Goal: Task Accomplishment & Management: Use online tool/utility

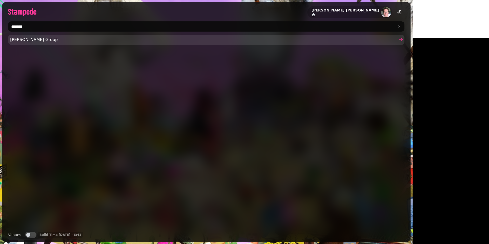
type input "*******"
click at [119, 41] on span "[PERSON_NAME] Group" at bounding box center [203, 40] width 387 height 6
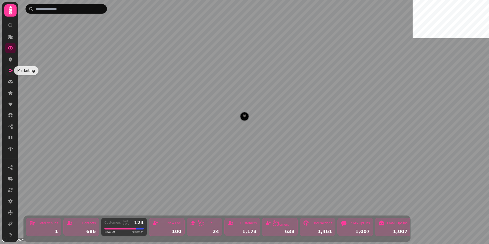
click at [9, 71] on icon at bounding box center [11, 71] width 4 height 4
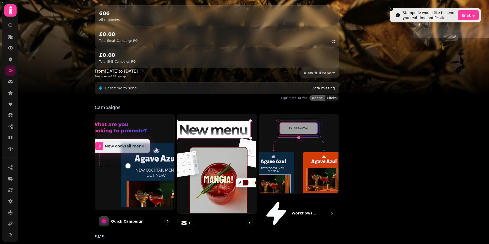
scroll to position [74, 0]
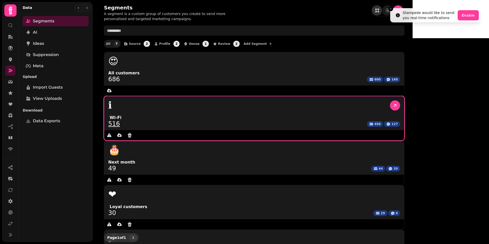
click at [247, 100] on div "ℹ" at bounding box center [254, 105] width 292 height 10
click at [120, 121] on link "516" at bounding box center [114, 124] width 12 height 6
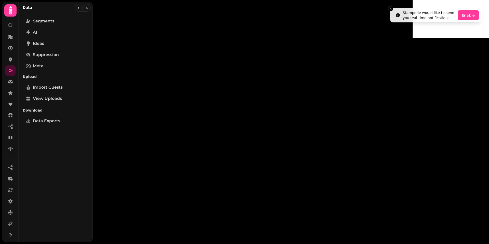
select select "**"
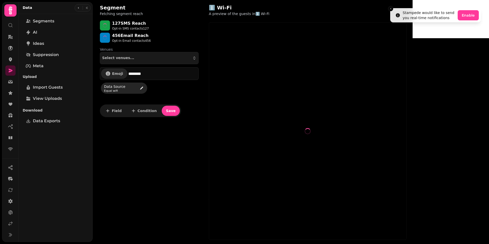
select select "**"
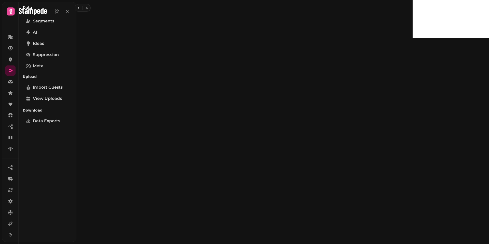
select select "**"
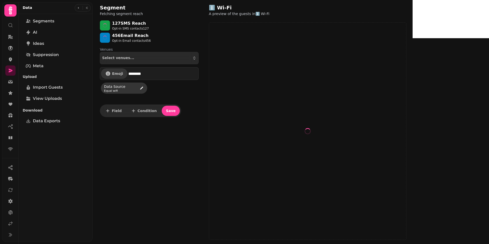
select select "**"
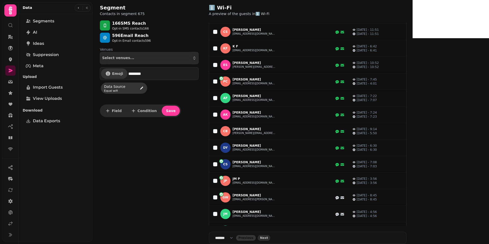
scroll to position [224, 0]
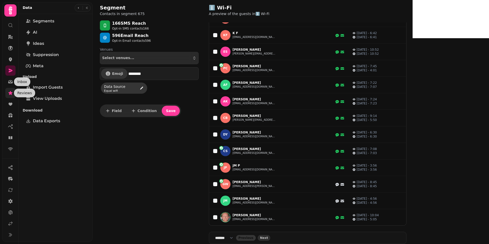
click at [9, 96] on link at bounding box center [10, 93] width 10 height 10
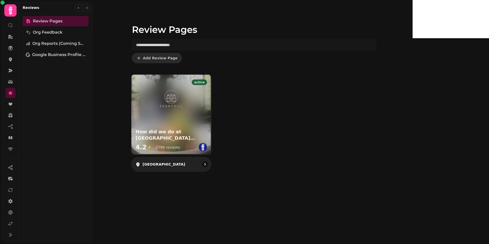
click at [197, 81] on div at bounding box center [172, 96] width 80 height 42
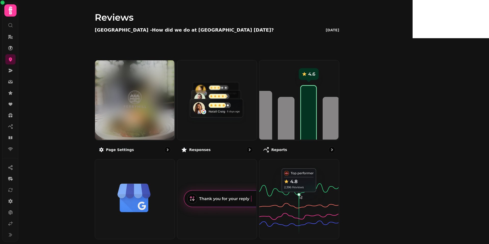
click at [175, 81] on div at bounding box center [135, 100] width 80 height 80
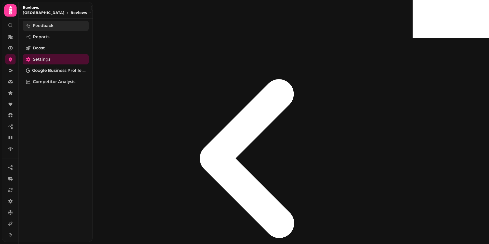
click at [42, 24] on span "Feedback" at bounding box center [43, 26] width 21 height 6
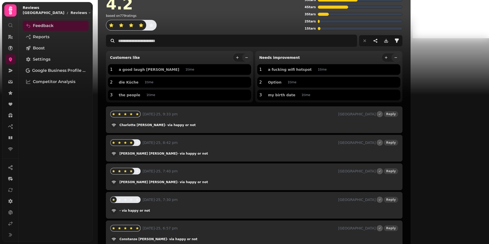
scroll to position [10, 0]
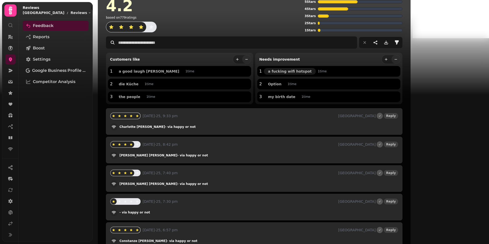
click at [312, 70] on span "a fucking wifi hotspot" at bounding box center [290, 72] width 44 height 4
type input "**********"
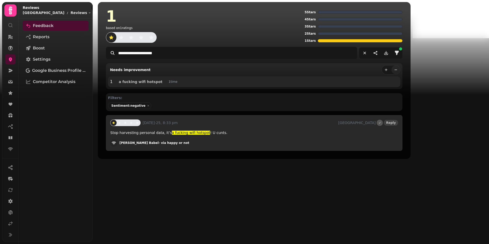
click at [249, 208] on div "**********" at bounding box center [253, 122] width 320 height 244
click at [368, 54] on icon "reset filters" at bounding box center [364, 52] width 5 height 5
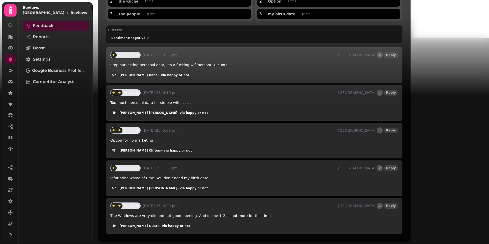
scroll to position [93, 0]
click at [40, 60] on span "Settings" at bounding box center [42, 59] width 18 height 6
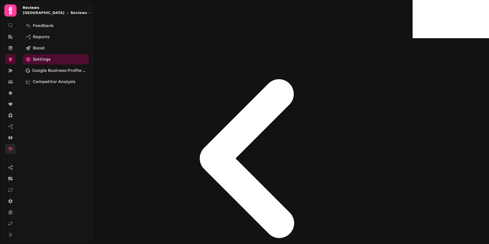
click at [11, 145] on link at bounding box center [10, 149] width 10 height 10
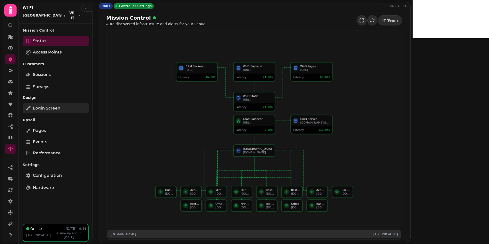
click at [45, 108] on span "Login screen" at bounding box center [47, 108] width 28 height 6
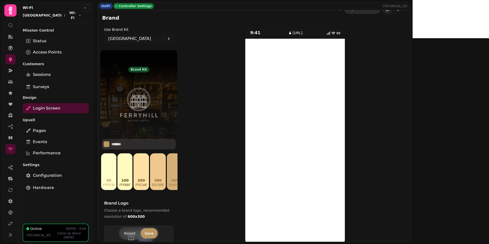
scroll to position [18, 0]
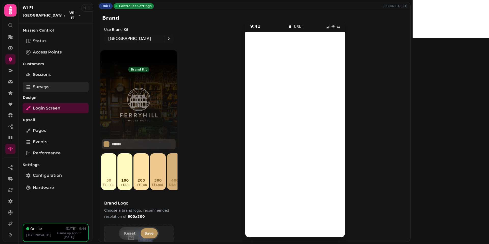
click at [40, 88] on span "Surveys" at bounding box center [41, 87] width 16 height 6
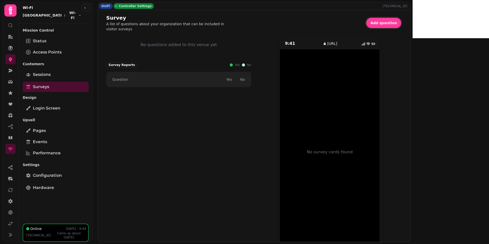
scroll to position [17, 0]
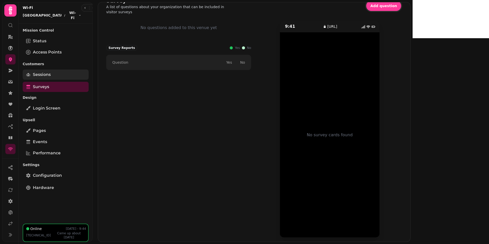
click at [67, 77] on link "Sessions" at bounding box center [56, 75] width 66 height 10
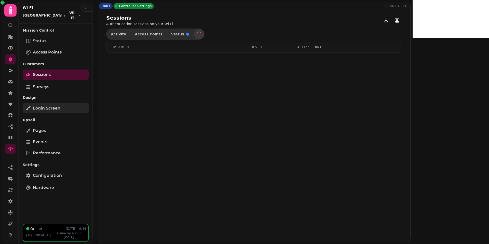
click at [53, 112] on link "Login screen" at bounding box center [56, 108] width 66 height 10
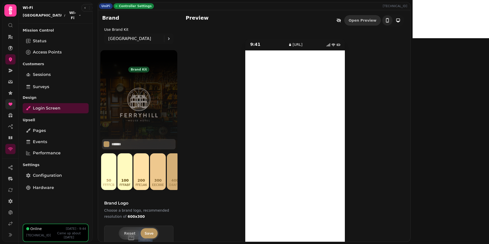
click at [8, 107] on link at bounding box center [10, 104] width 10 height 10
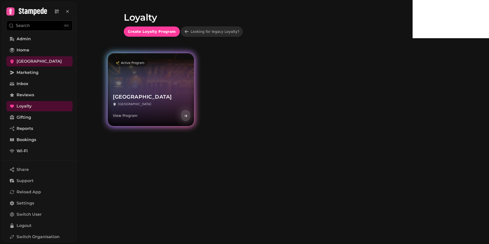
click at [183, 79] on div "Feryhill House Hotel Loyalty Aberdeen View Program" at bounding box center [151, 99] width 86 height 53
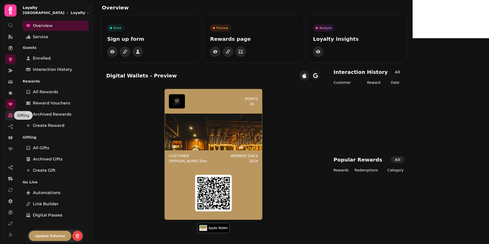
click at [10, 117] on icon at bounding box center [11, 117] width 4 height 2
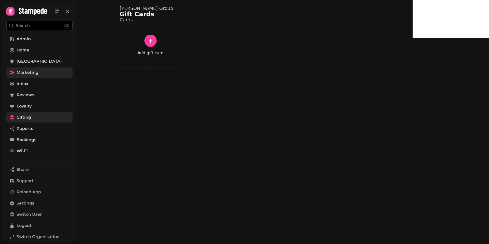
click at [26, 72] on span "Marketing" at bounding box center [28, 73] width 22 height 6
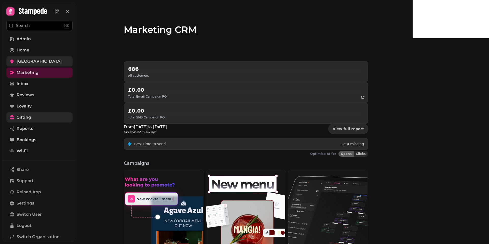
click at [42, 59] on span "Ferryhill House Hotel" at bounding box center [39, 61] width 45 height 6
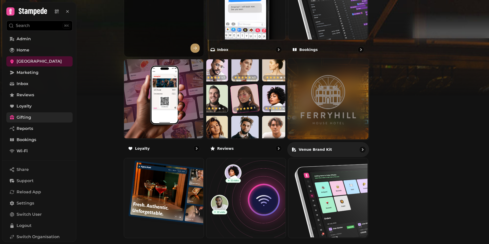
scroll to position [273, 0]
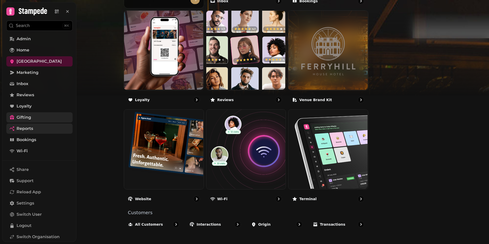
click at [25, 130] on span "Reports" at bounding box center [25, 129] width 17 height 6
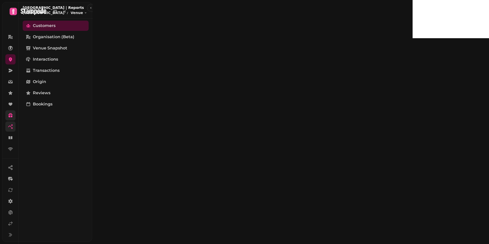
select select "**"
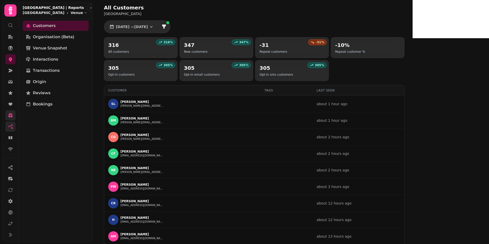
click at [288, 45] on h2 "-31" at bounding box center [274, 45] width 28 height 7
click at [158, 26] on button "1 Jul, 2025 — 31 Jul, 2025" at bounding box center [131, 27] width 53 height 10
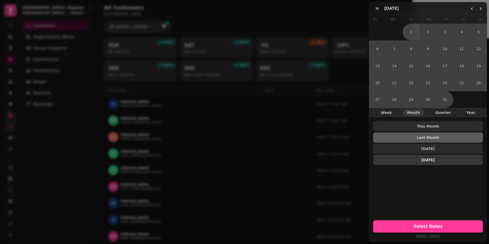
click at [424, 157] on button "3 Months Ago" at bounding box center [428, 160] width 110 height 10
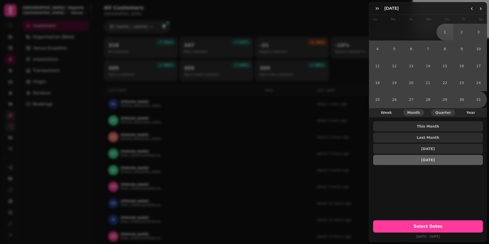
click at [438, 112] on span "Quarter" at bounding box center [444, 113] width 16 height 4
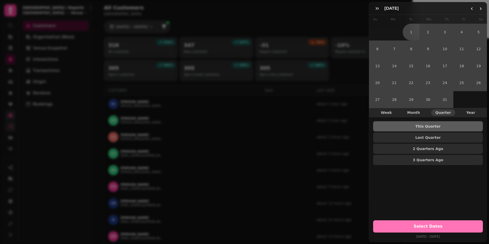
click at [417, 229] on button "Select Dates" at bounding box center [428, 226] width 110 height 12
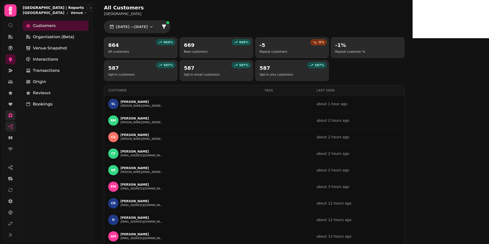
click at [224, 55] on div "669 % 669 New customers" at bounding box center [217, 47] width 74 height 21
click at [49, 104] on span "Bookings" at bounding box center [43, 104] width 20 height 6
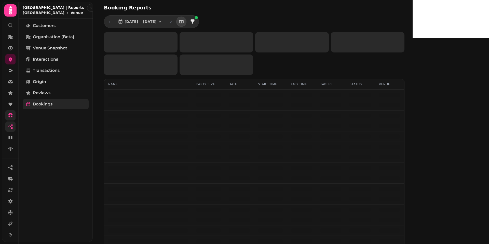
select select "**"
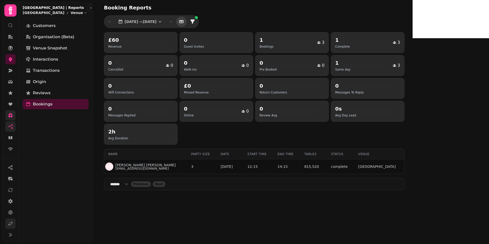
click at [12, 222] on icon at bounding box center [10, 223] width 5 height 5
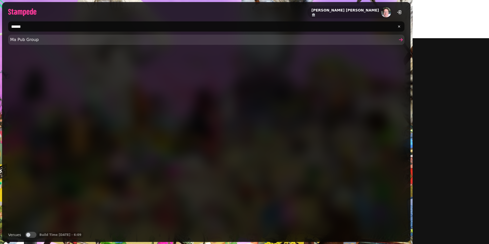
type input "******"
click at [25, 38] on span "Ma Pub Group" at bounding box center [203, 40] width 387 height 6
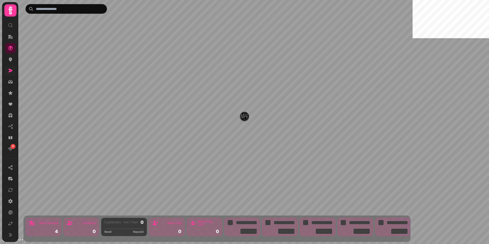
click at [6, 71] on link at bounding box center [10, 71] width 10 height 10
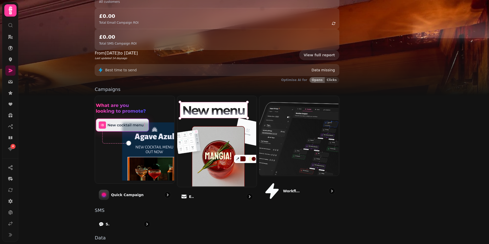
scroll to position [74, 0]
click at [5, 225] on link at bounding box center [10, 224] width 10 height 10
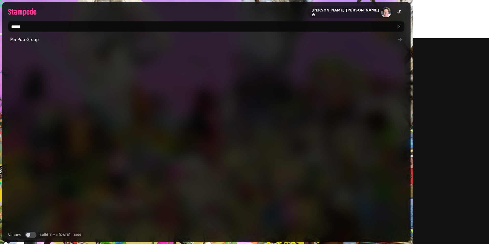
click at [20, 23] on input "******" at bounding box center [206, 26] width 397 height 10
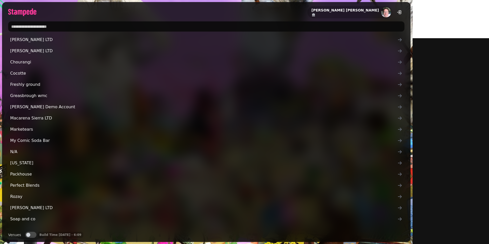
click at [51, 24] on input "text" at bounding box center [206, 26] width 397 height 10
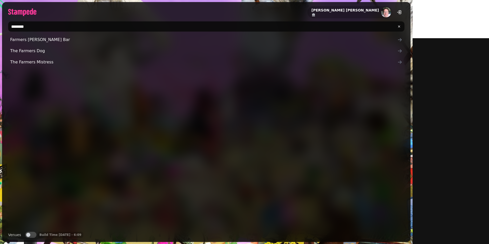
type input "*******"
click at [37, 119] on div "Farmers Homer Bar The Farmers Dog The Farmers Mistress" at bounding box center [206, 131] width 397 height 193
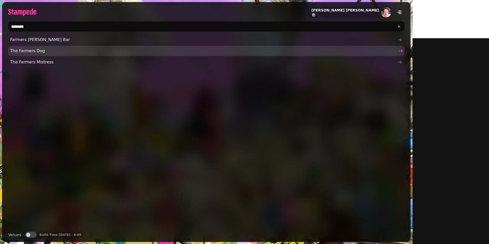
click at [34, 48] on span "The Farmers Dog" at bounding box center [203, 51] width 387 height 6
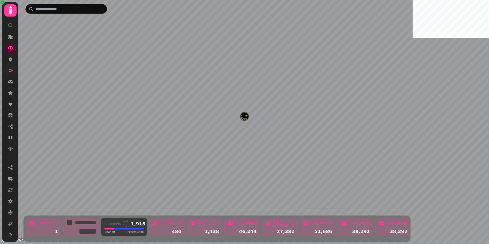
click at [11, 73] on link at bounding box center [10, 71] width 10 height 10
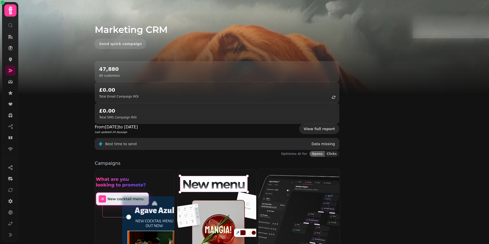
click at [335, 173] on img at bounding box center [298, 208] width 81 height 81
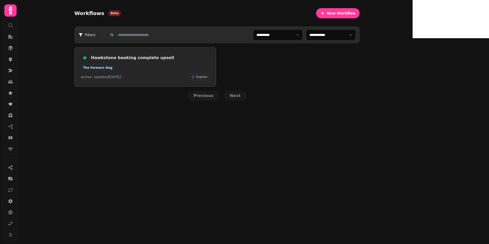
click at [189, 76] on div "active · Updated 25 Aug 2025 Explain" at bounding box center [145, 77] width 129 height 7
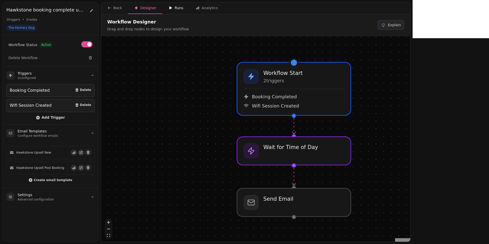
click at [181, 6] on div "Runs" at bounding box center [176, 7] width 15 height 5
click at [176, 7] on div "Runs" at bounding box center [176, 7] width 15 height 5
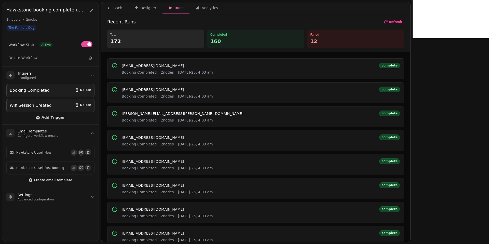
click at [176, 7] on div "Runs" at bounding box center [176, 7] width 15 height 5
click at [144, 9] on div "Designer" at bounding box center [145, 7] width 22 height 5
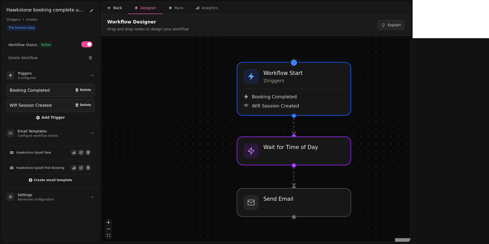
click at [118, 8] on div "Back" at bounding box center [114, 7] width 15 height 5
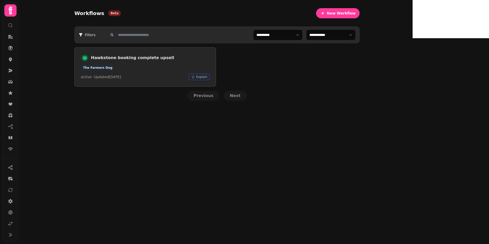
click at [207, 79] on span "Explain" at bounding box center [201, 77] width 11 height 4
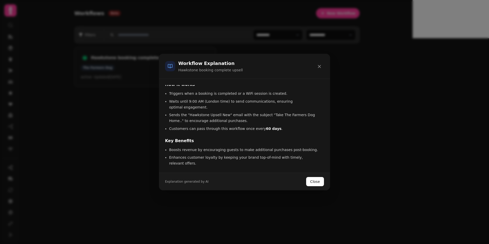
scroll to position [50, 0]
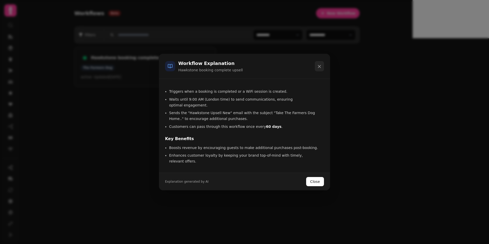
click at [321, 64] on icon "button" at bounding box center [319, 66] width 5 height 5
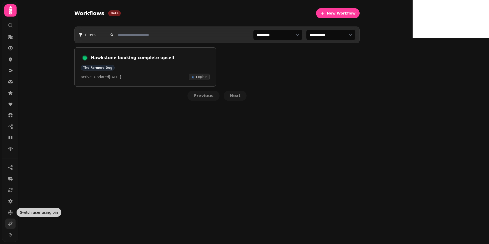
click at [9, 226] on icon at bounding box center [10, 223] width 5 height 5
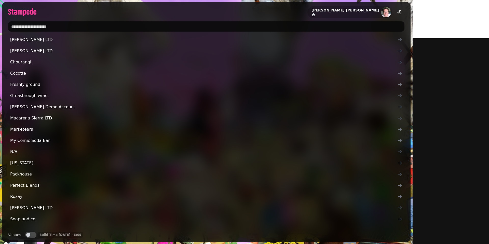
click at [94, 26] on input "text" at bounding box center [206, 26] width 397 height 10
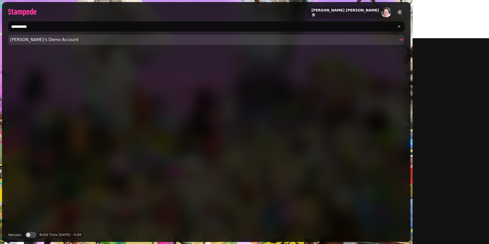
type input "**********"
click at [46, 38] on span "[PERSON_NAME]'s Demo Account" at bounding box center [203, 40] width 387 height 6
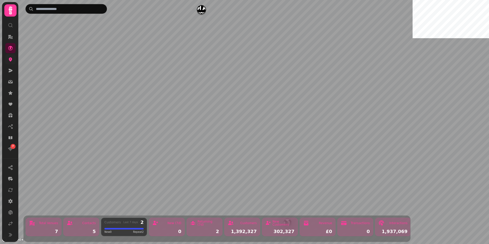
click at [10, 59] on icon at bounding box center [10, 59] width 5 height 5
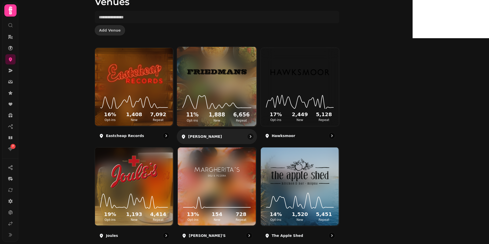
scroll to position [27, 0]
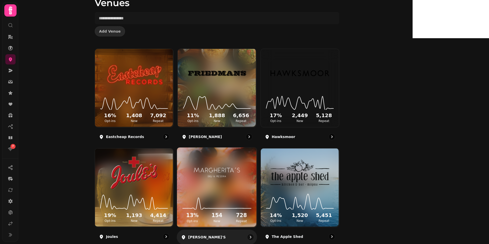
click at [247, 167] on img at bounding box center [217, 172] width 60 height 33
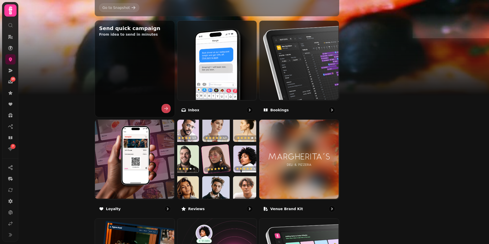
scroll to position [164, 0]
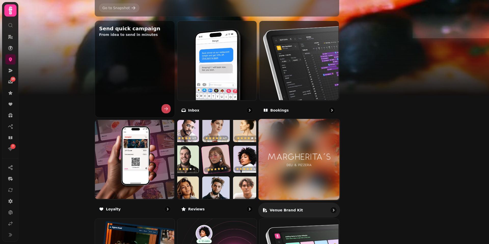
click at [318, 157] on img at bounding box center [299, 159] width 81 height 81
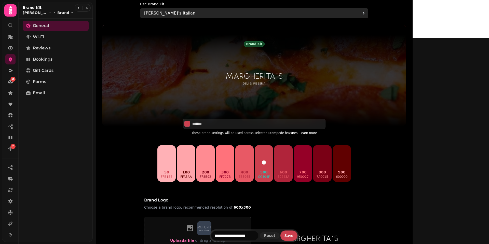
click at [195, 12] on p "Margherita’s Italian" at bounding box center [169, 13] width 51 height 6
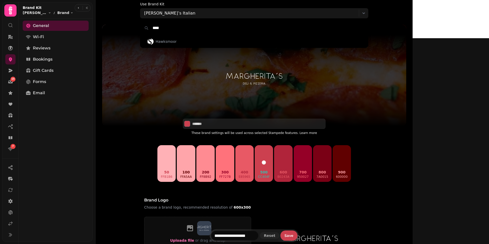
type input "*****"
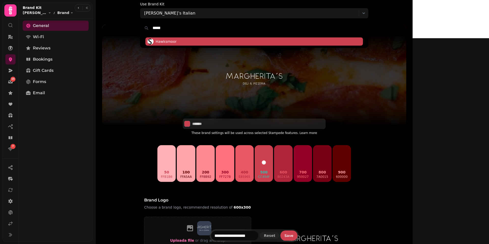
click at [177, 40] on span "Hawksmoor" at bounding box center [166, 41] width 21 height 5
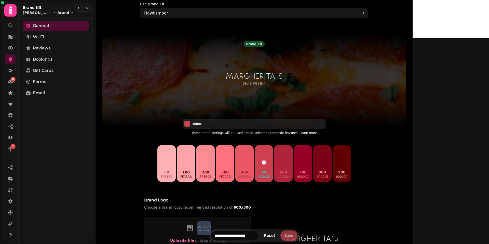
type input "*******"
type input "*********"
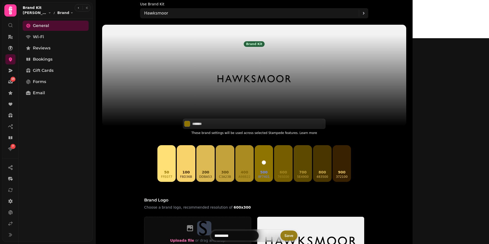
click at [294, 234] on span "Save" at bounding box center [289, 236] width 9 height 4
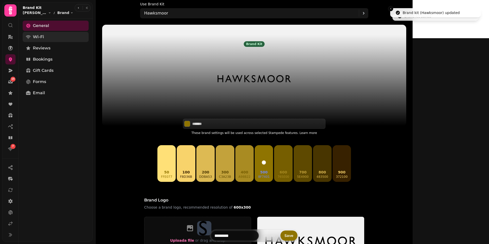
click at [43, 38] on span "Wi-Fi" at bounding box center [38, 37] width 11 height 6
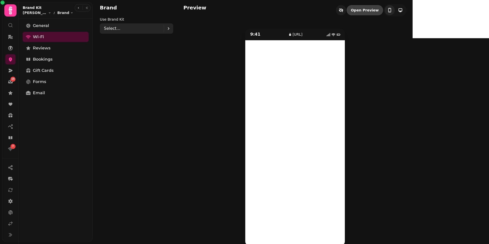
click at [138, 28] on div "Select..." at bounding box center [134, 28] width 60 height 10
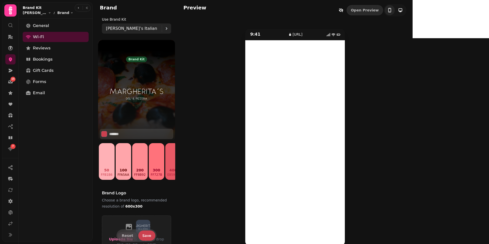
click at [138, 28] on p "Margherita’s Italian" at bounding box center [131, 28] width 51 height 6
type input "****"
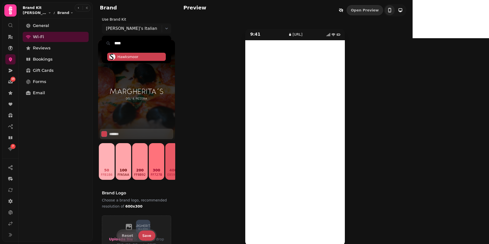
click at [124, 59] on span "Hawksmoor" at bounding box center [128, 56] width 21 height 5
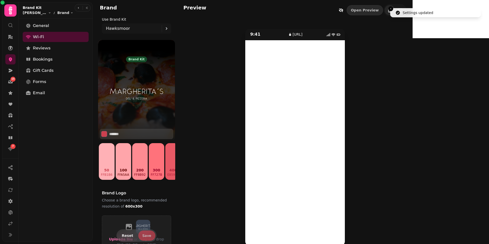
type input "*******"
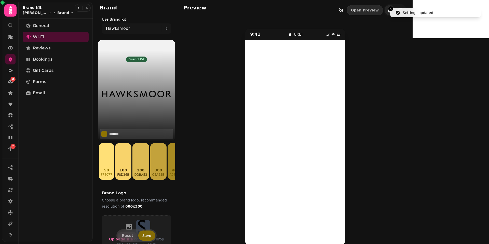
click at [143, 236] on span "Save" at bounding box center [146, 236] width 9 height 4
click at [46, 50] on span "Reviews" at bounding box center [42, 48] width 18 height 6
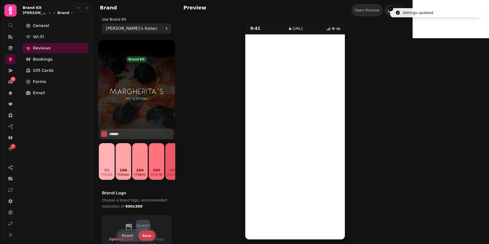
click at [133, 32] on div "Margherita’s Italian" at bounding box center [134, 28] width 56 height 10
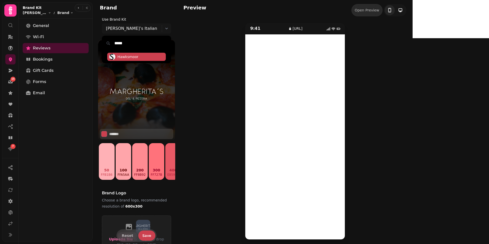
type input "*****"
click at [126, 57] on span "Hawksmoor" at bounding box center [128, 56] width 21 height 5
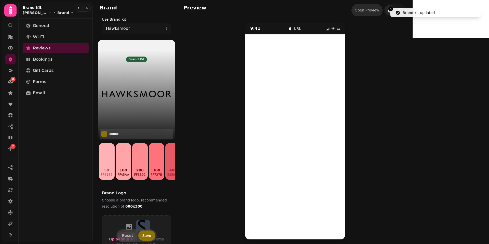
type input "*******"
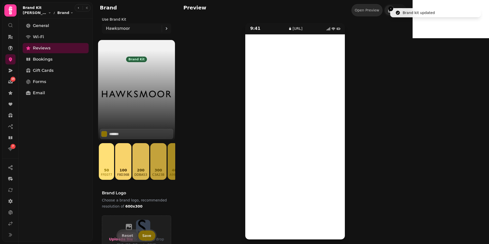
click at [147, 234] on span "Save" at bounding box center [146, 236] width 9 height 4
click at [47, 58] on span "Bookings" at bounding box center [43, 59] width 20 height 6
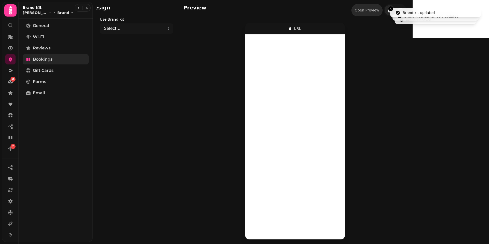
click at [47, 58] on span "Bookings" at bounding box center [43, 59] width 20 height 6
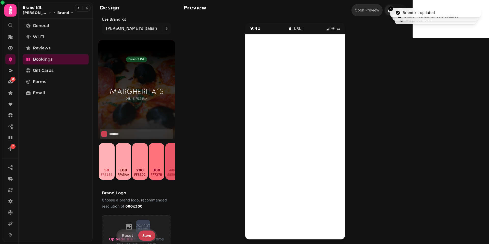
click at [118, 31] on p "Margherita’s Italian" at bounding box center [131, 28] width 51 height 6
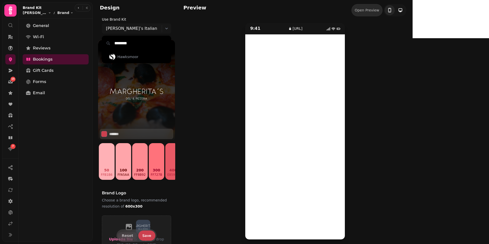
type input "*********"
click at [119, 53] on span "Hawksmoor" at bounding box center [136, 57] width 59 height 8
type input "*******"
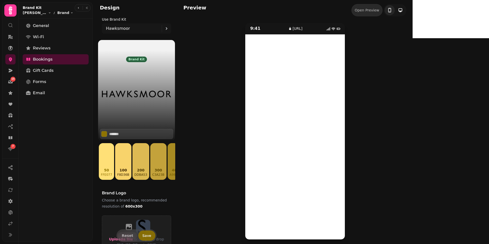
click at [142, 238] on span "Save" at bounding box center [146, 236] width 9 height 4
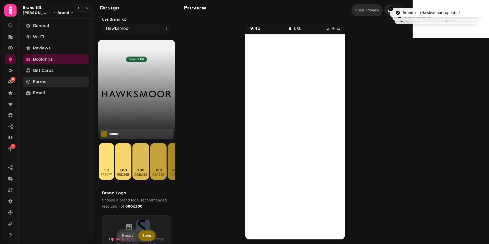
click at [50, 84] on link "Forms" at bounding box center [56, 82] width 66 height 10
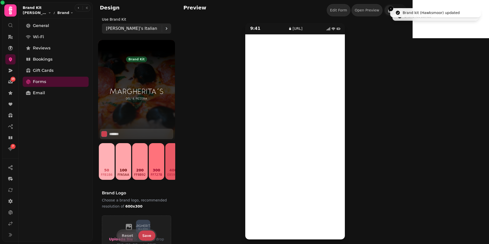
click at [125, 28] on p "Margherita’s Italian" at bounding box center [131, 28] width 51 height 6
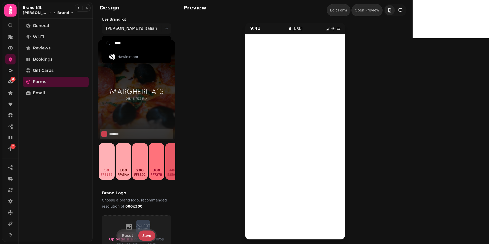
type input "*****"
click at [122, 58] on span "Hawksmoor" at bounding box center [128, 56] width 21 height 5
type input "*******"
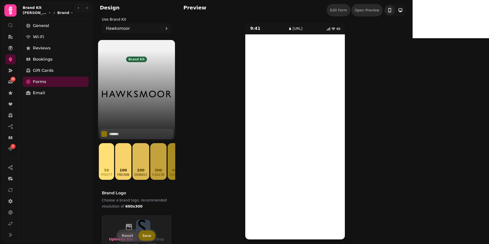
click at [144, 234] on span "Save" at bounding box center [146, 236] width 9 height 4
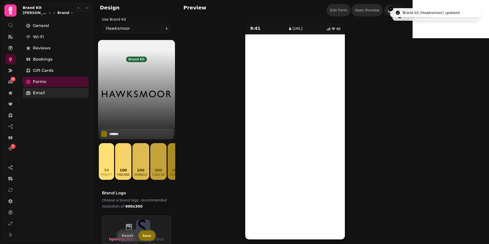
click at [36, 94] on span "Email" at bounding box center [39, 93] width 12 height 6
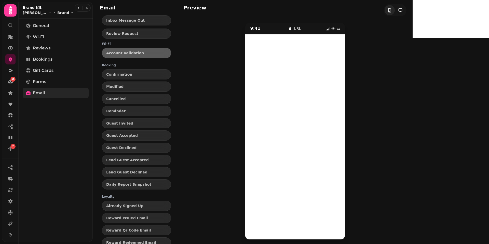
click at [37, 96] on link "Email" at bounding box center [56, 93] width 66 height 10
click at [115, 87] on span "Modified" at bounding box center [136, 87] width 61 height 4
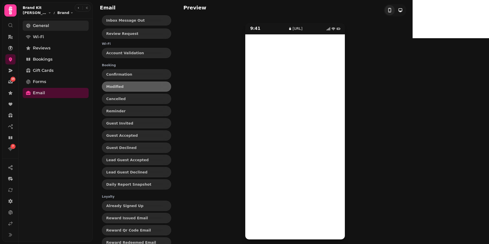
click at [44, 23] on span "General" at bounding box center [41, 26] width 16 height 6
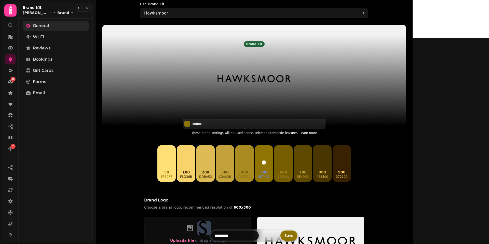
click at [44, 23] on span "General" at bounding box center [41, 26] width 16 height 6
click at [34, 34] on span "Wi-Fi" at bounding box center [38, 37] width 11 height 6
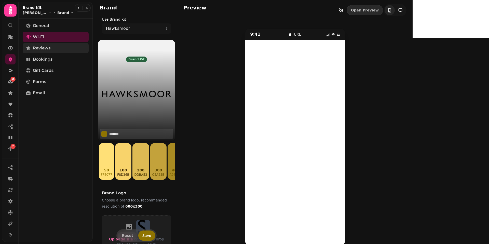
click at [40, 44] on link "Reviews" at bounding box center [56, 48] width 66 height 10
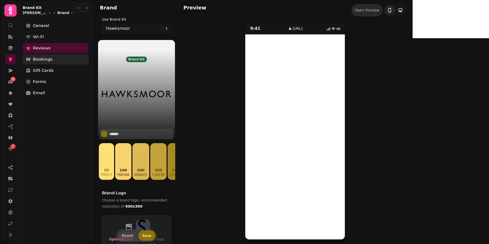
click at [44, 60] on span "Bookings" at bounding box center [43, 59] width 20 height 6
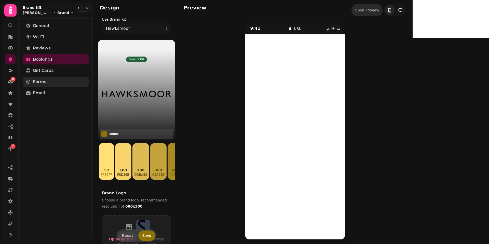
click at [42, 80] on span "Forms" at bounding box center [39, 82] width 13 height 6
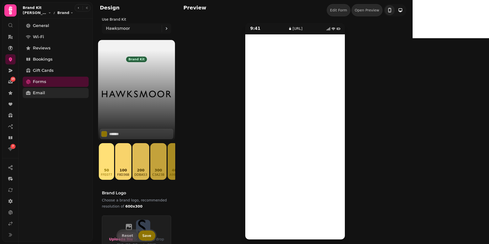
click at [37, 93] on span "Email" at bounding box center [39, 93] width 12 height 6
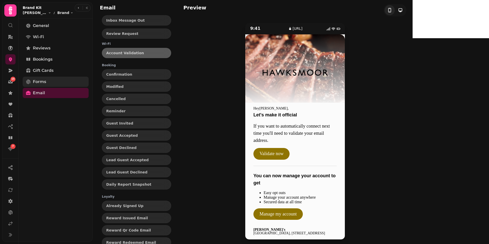
click at [67, 84] on link "Forms" at bounding box center [56, 82] width 66 height 10
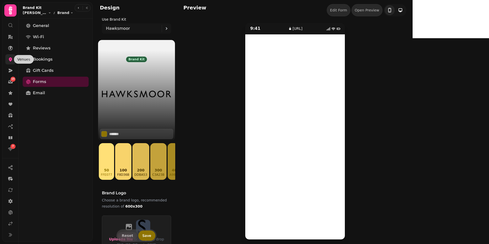
click at [8, 57] on icon at bounding box center [10, 59] width 5 height 5
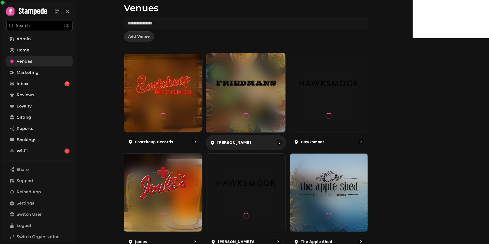
scroll to position [20, 0]
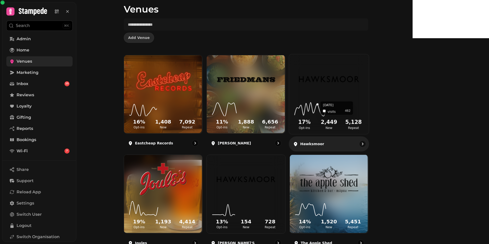
click at [356, 111] on icon at bounding box center [329, 108] width 72 height 17
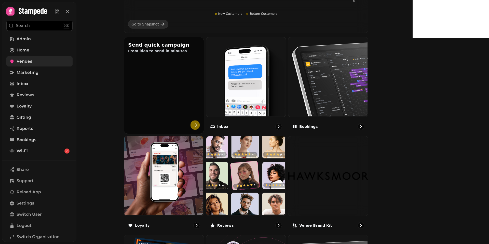
scroll to position [149, 0]
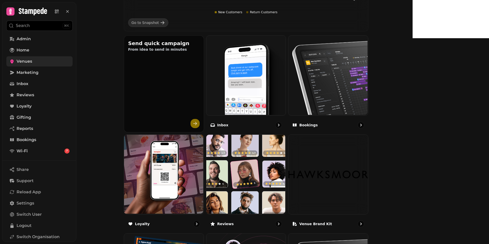
click at [336, 159] on img at bounding box center [329, 175] width 80 height 80
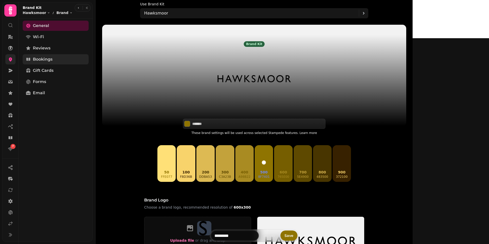
click at [54, 62] on link "Bookings" at bounding box center [56, 59] width 66 height 10
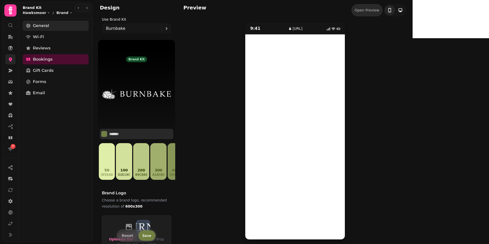
click at [44, 23] on span "General" at bounding box center [41, 26] width 16 height 6
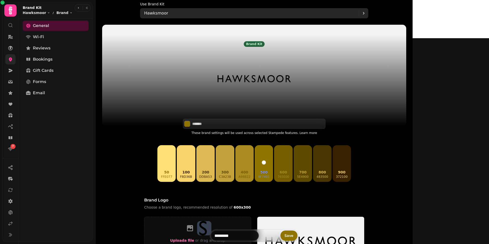
click at [209, 13] on div "Hawksmoor" at bounding box center [251, 13] width 215 height 10
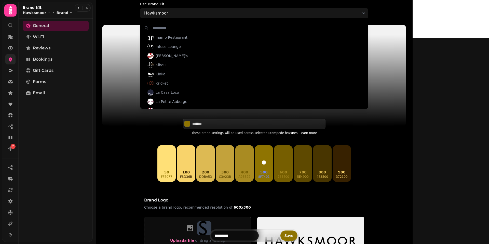
scroll to position [408, 0]
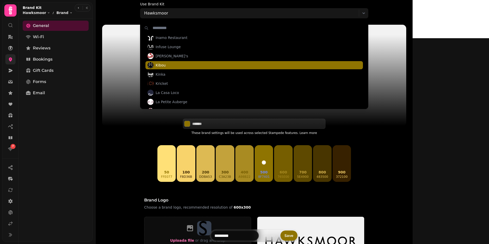
click at [166, 67] on span "Kibou" at bounding box center [161, 65] width 10 height 5
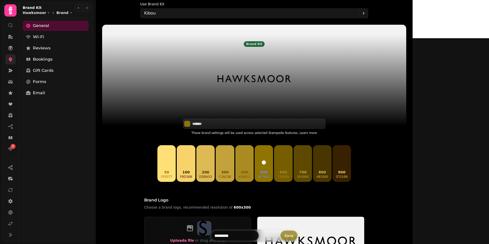
type input "*******"
type input "*****"
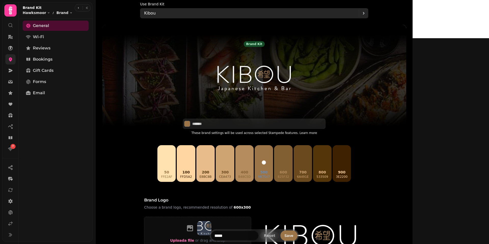
click at [195, 14] on div "Kibou" at bounding box center [251, 13] width 215 height 10
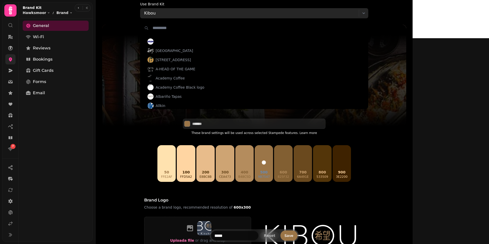
click at [195, 14] on div "Kibou" at bounding box center [251, 13] width 215 height 10
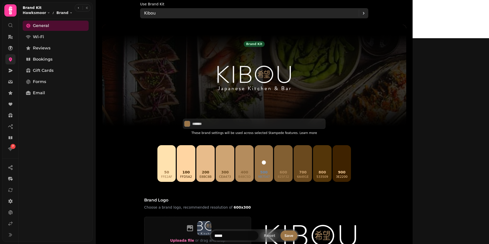
click at [156, 14] on p "Kibou" at bounding box center [149, 13] width 11 height 6
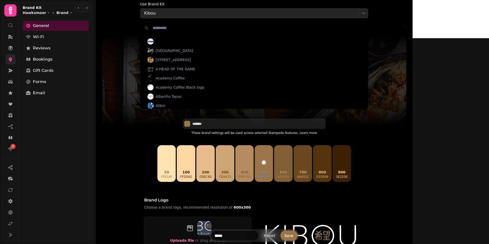
click at [156, 14] on p "Kibou" at bounding box center [149, 13] width 11 height 6
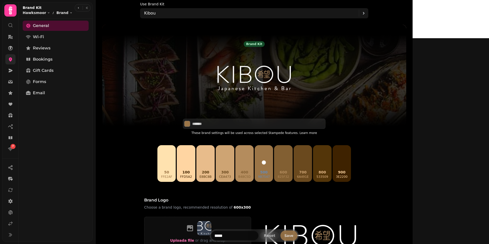
click at [294, 234] on span "Save" at bounding box center [289, 236] width 9 height 4
click at [13, 60] on link at bounding box center [10, 59] width 10 height 10
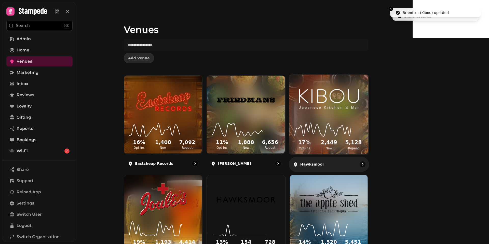
click at [369, 84] on div "17 % Opt-ins 2,449 New 5,128 Repeat" at bounding box center [329, 115] width 80 height 80
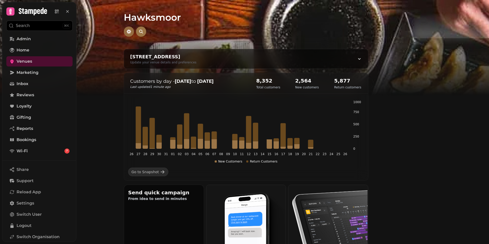
click at [134, 30] on button "button" at bounding box center [129, 32] width 10 height 10
select select "**********"
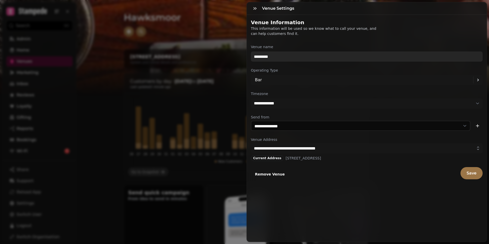
click at [280, 59] on input "*********" at bounding box center [367, 56] width 232 height 10
type input "*****"
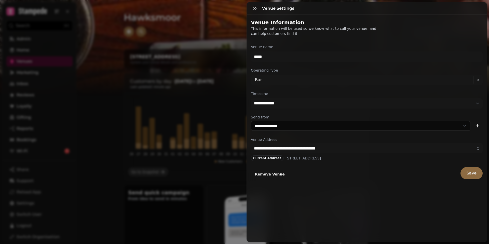
click at [473, 178] on button "Save" at bounding box center [472, 173] width 22 height 12
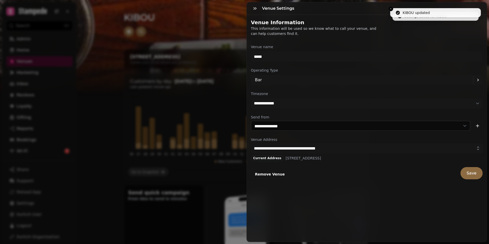
click at [473, 178] on button "Save" at bounding box center [472, 173] width 22 height 12
click at [253, 9] on icon "button" at bounding box center [255, 8] width 5 height 5
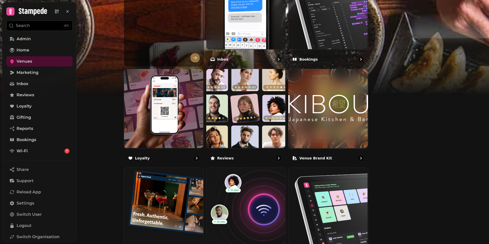
scroll to position [218, 0]
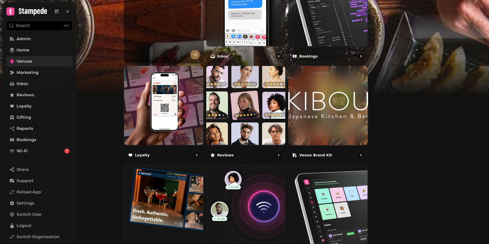
click at [50, 64] on link "Venues" at bounding box center [39, 61] width 66 height 10
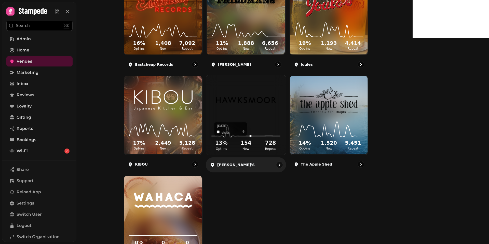
scroll to position [103, 0]
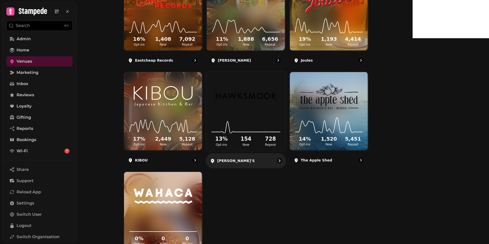
click at [276, 104] on img at bounding box center [246, 96] width 60 height 33
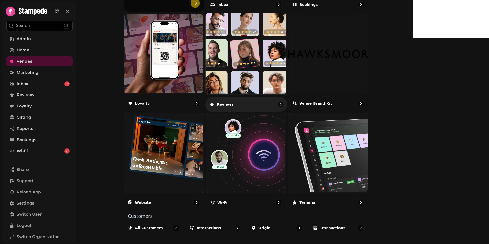
scroll to position [273, 0]
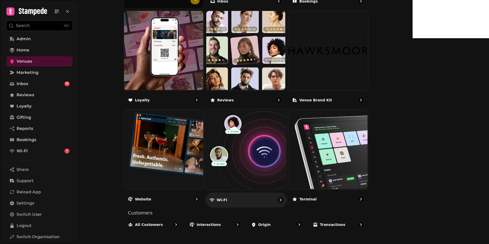
click at [286, 144] on img at bounding box center [245, 149] width 81 height 81
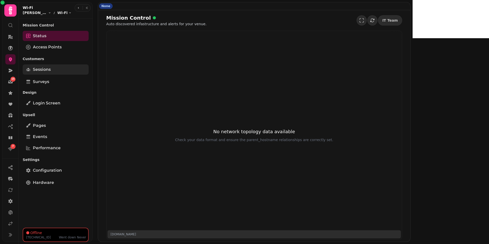
click at [44, 68] on span "Sessions" at bounding box center [42, 70] width 18 height 6
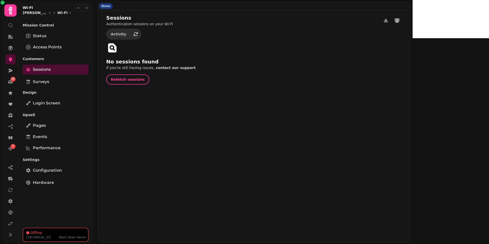
click at [42, 88] on p "Design" at bounding box center [56, 92] width 66 height 9
click at [50, 84] on link "Surveys" at bounding box center [56, 82] width 66 height 10
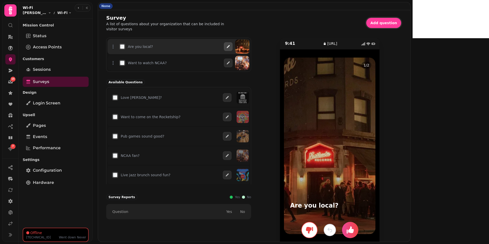
click at [233, 49] on button "button" at bounding box center [228, 46] width 9 height 9
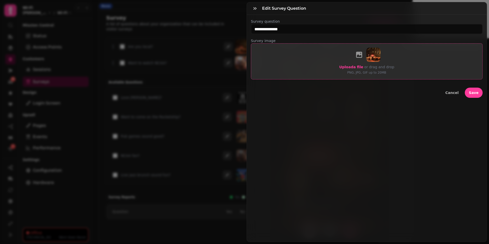
click at [343, 64] on label "Upload a file" at bounding box center [352, 67] width 24 height 6
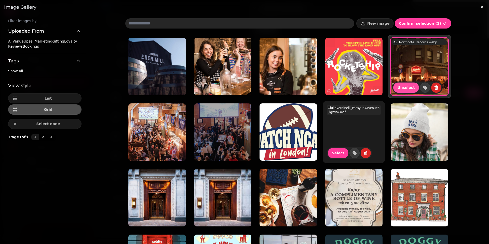
scroll to position [63, 0]
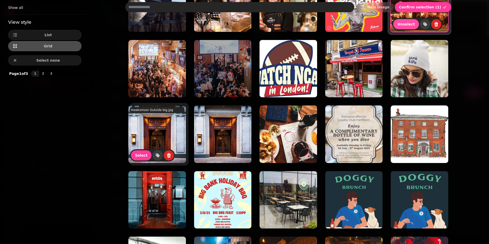
click at [141, 135] on img at bounding box center [157, 135] width 58 height 58
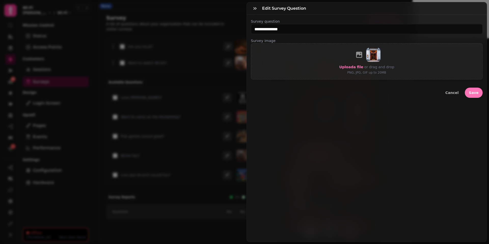
click at [471, 91] on span "Save" at bounding box center [474, 93] width 10 height 4
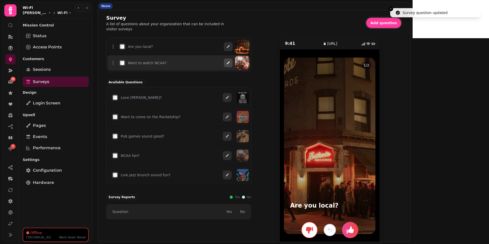
click at [230, 64] on icon "button" at bounding box center [228, 63] width 4 height 4
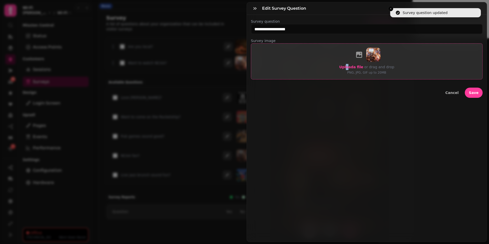
click at [348, 67] on span "Upload a file" at bounding box center [352, 67] width 24 height 4
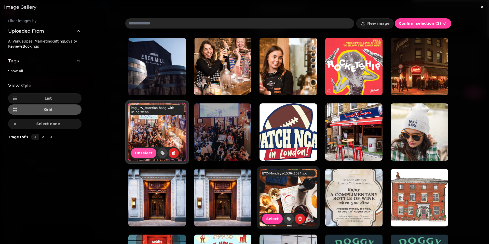
click at [294, 197] on img at bounding box center [289, 198] width 58 height 58
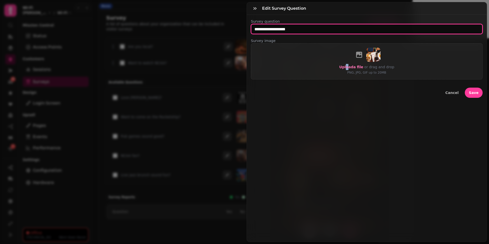
click at [269, 30] on input "**********" at bounding box center [367, 29] width 232 height 10
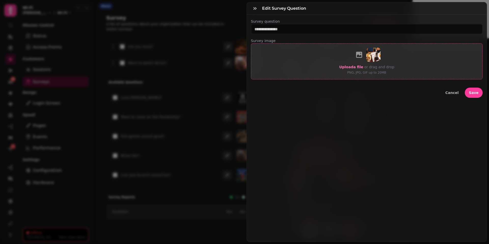
click at [258, 51] on div "Upload a file or drag and drop PNG, JPG, GIF up to 20MB" at bounding box center [367, 61] width 232 height 36
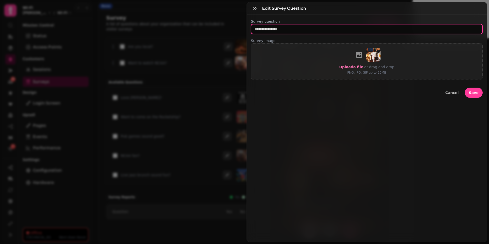
click at [266, 24] on input "text" at bounding box center [367, 29] width 232 height 10
type input "*"
type input "**********"
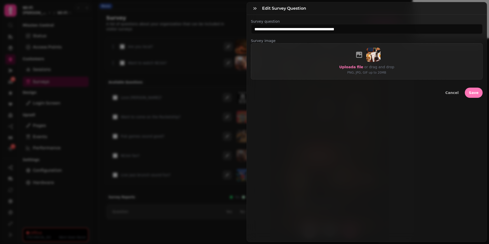
click at [478, 94] on span "Save" at bounding box center [474, 93] width 10 height 4
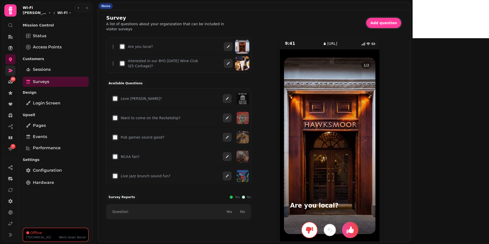
click at [10, 70] on icon at bounding box center [11, 71] width 4 height 4
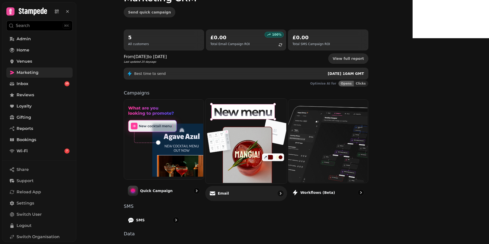
scroll to position [33, 0]
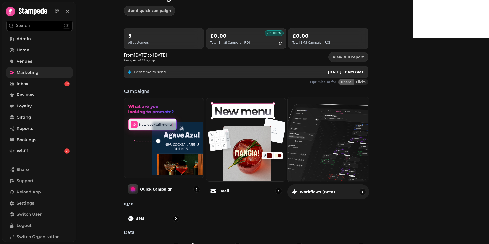
click at [369, 130] on img at bounding box center [327, 139] width 81 height 85
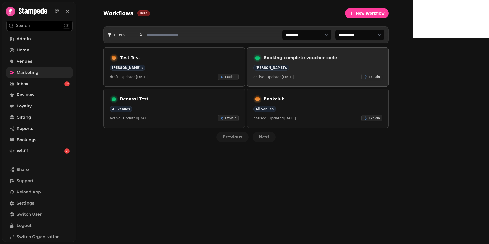
click at [356, 63] on div "Booking complete voucher code [PERSON_NAME]'s active · Updated [DATE] Explain" at bounding box center [318, 67] width 129 height 27
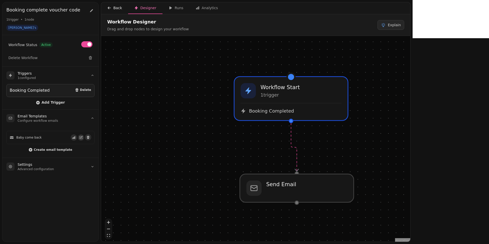
click at [113, 6] on div "Back" at bounding box center [114, 7] width 15 height 5
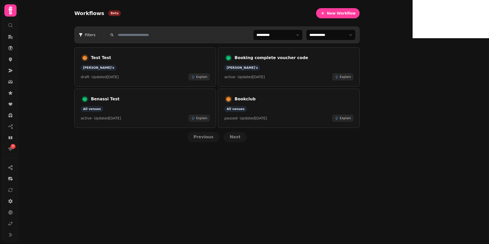
click at [303, 35] on select "**********" at bounding box center [278, 35] width 49 height 10
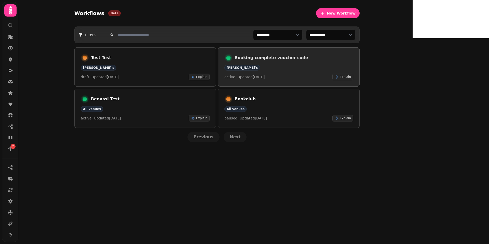
click at [343, 62] on div "Booking complete voucher code [PERSON_NAME]'s active · Updated [DATE] Explain" at bounding box center [289, 67] width 129 height 27
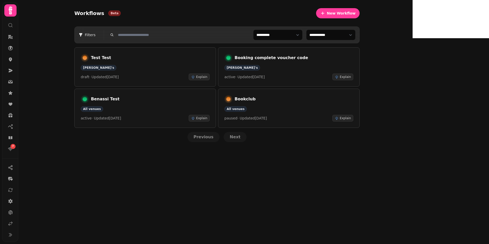
click at [275, 8] on div "Workflows Beta New Workflow" at bounding box center [216, 13] width 285 height 18
click at [299, 35] on select "**********" at bounding box center [278, 35] width 49 height 10
click at [62, 43] on div "**********" at bounding box center [215, 122] width 395 height 244
click at [9, 228] on link at bounding box center [10, 224] width 10 height 10
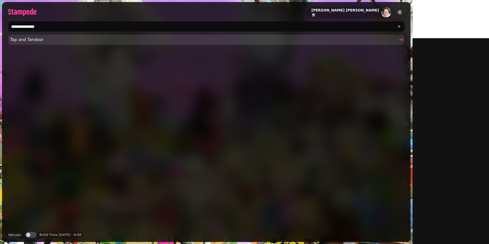
type input "**********"
click at [65, 39] on span "Tap and Tandoor" at bounding box center [203, 40] width 387 height 6
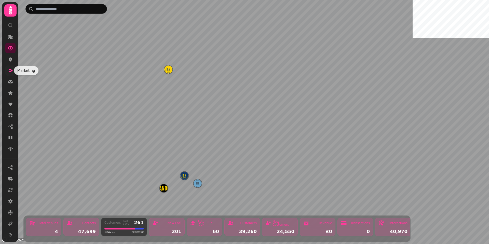
click at [13, 73] on link at bounding box center [10, 71] width 10 height 10
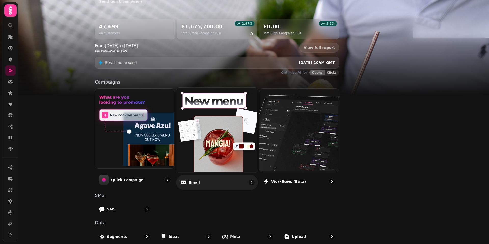
scroll to position [46, 0]
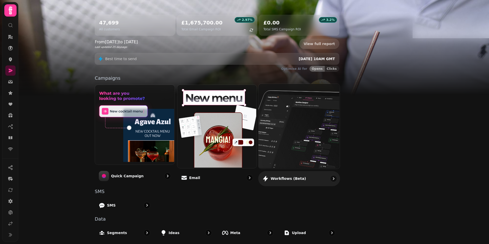
click at [340, 133] on img at bounding box center [298, 125] width 81 height 85
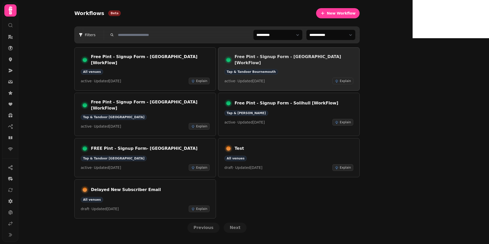
click at [319, 60] on h3 "Free Pint - Signup Form - [GEOGRAPHIC_DATA] [WorkFlow]" at bounding box center [294, 60] width 119 height 12
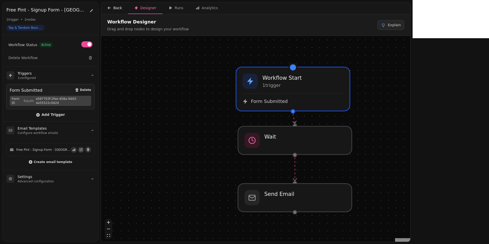
click at [117, 9] on div "Back" at bounding box center [114, 7] width 15 height 5
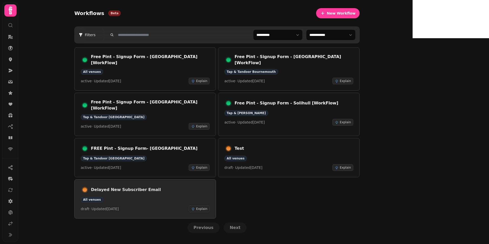
click at [159, 188] on div "Delayed New Subscriber Email All venues draft · Updated [DATE] Explain" at bounding box center [145, 199] width 129 height 27
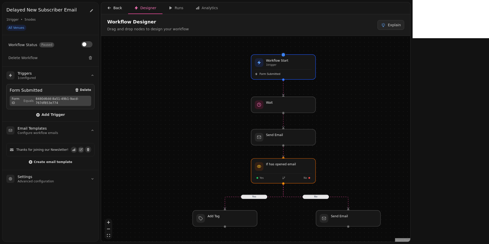
click at [110, 5] on button "Back" at bounding box center [114, 8] width 27 height 12
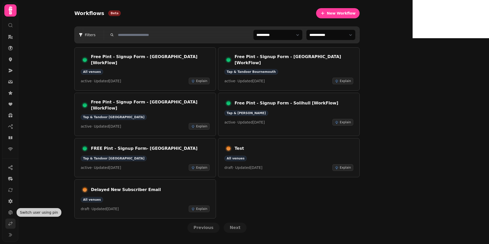
click at [11, 223] on icon at bounding box center [11, 224] width 4 height 4
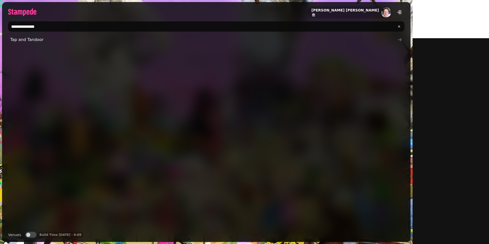
click at [32, 29] on input "**********" at bounding box center [206, 26] width 397 height 10
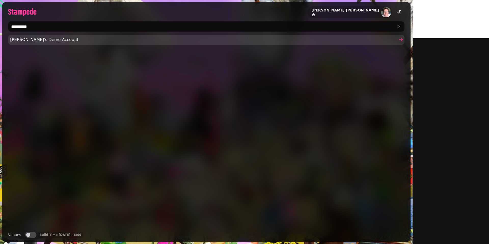
type input "**********"
click at [31, 36] on link "[PERSON_NAME]'s Demo Account" at bounding box center [206, 40] width 397 height 10
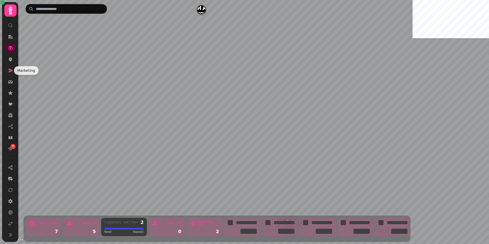
click at [13, 67] on link at bounding box center [10, 71] width 10 height 10
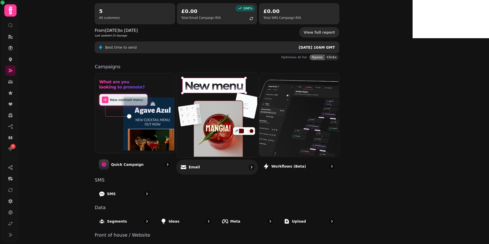
scroll to position [74, 0]
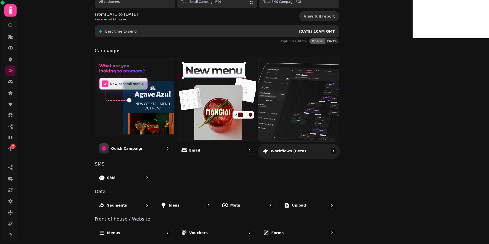
click at [324, 109] on img at bounding box center [298, 98] width 81 height 85
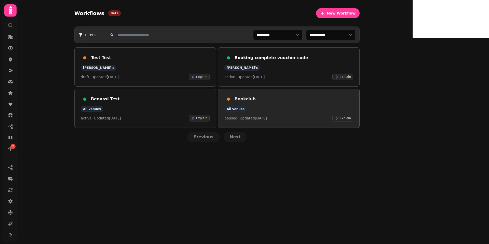
click at [319, 102] on div "Bookclub" at bounding box center [289, 99] width 129 height 8
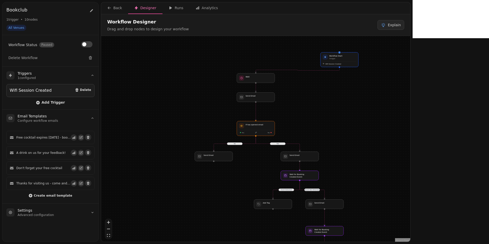
drag, startPoint x: 319, startPoint y: 102, endPoint x: 302, endPoint y: 121, distance: 25.6
click at [302, 121] on div "Yes No Event Not Detected Event Detected Event Not Detected Workflow Start 1 tr…" at bounding box center [255, 139] width 309 height 207
drag, startPoint x: 341, startPoint y: 55, endPoint x: 255, endPoint y: 53, distance: 85.4
click at [255, 53] on h3 "Workflow Start" at bounding box center [251, 54] width 13 height 3
click at [247, 100] on div at bounding box center [256, 98] width 39 height 10
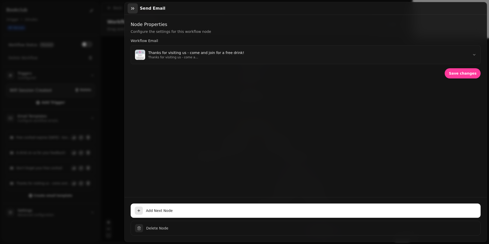
click at [134, 7] on icon "button" at bounding box center [132, 8] width 5 height 5
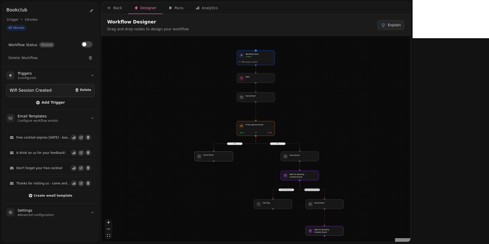
click at [217, 155] on div at bounding box center [213, 157] width 39 height 10
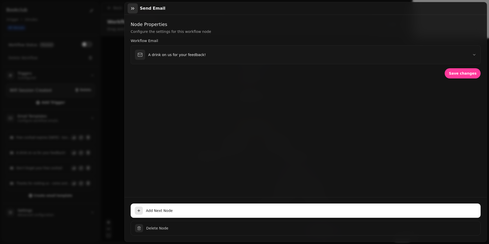
click at [133, 6] on icon "button" at bounding box center [132, 8] width 5 height 5
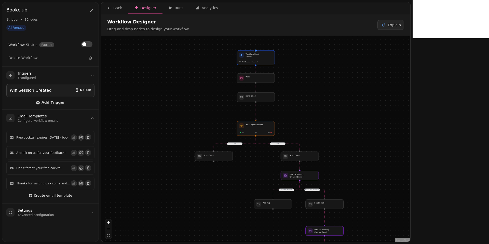
click at [393, 132] on div "Yes No Event Not Detected Event Detected Event Not Detected Workflow Start 1 tr…" at bounding box center [255, 139] width 309 height 207
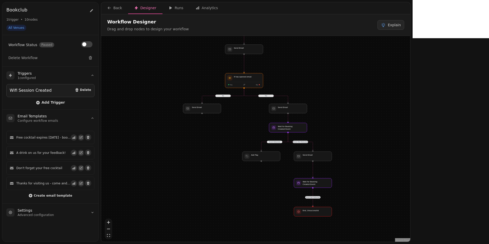
drag, startPoint x: 393, startPoint y: 132, endPoint x: 382, endPoint y: 84, distance: 49.5
click at [382, 84] on div "Yes No Event Not Detected Event Detected Event Not Detected Workflow Start 1 tr…" at bounding box center [255, 139] width 309 height 207
click at [268, 153] on div at bounding box center [261, 157] width 39 height 10
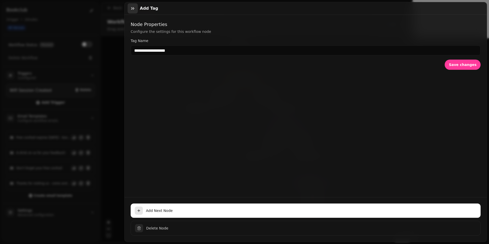
click at [133, 7] on icon "button" at bounding box center [132, 8] width 5 height 5
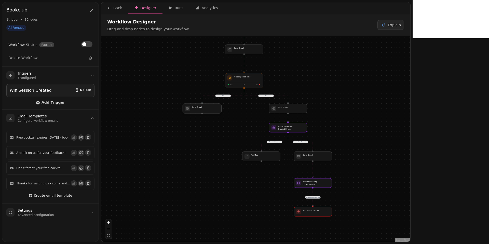
click at [203, 110] on div at bounding box center [202, 109] width 39 height 10
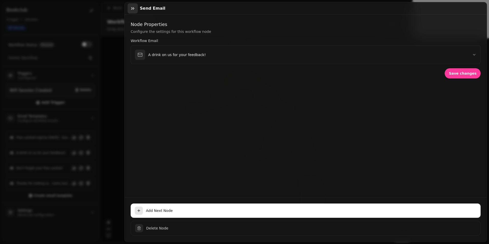
click at [132, 5] on button "button" at bounding box center [133, 8] width 10 height 10
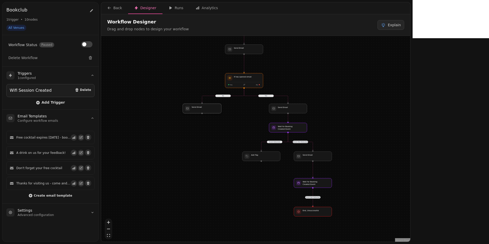
click at [194, 108] on div at bounding box center [202, 109] width 39 height 10
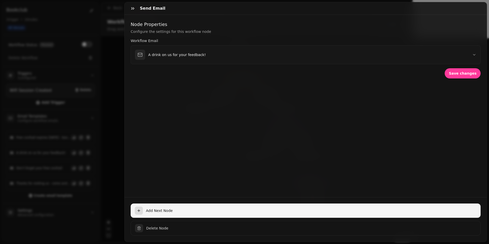
click at [140, 210] on icon "button" at bounding box center [139, 211] width 4 height 4
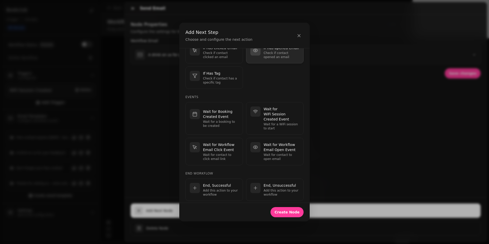
scroll to position [122, 0]
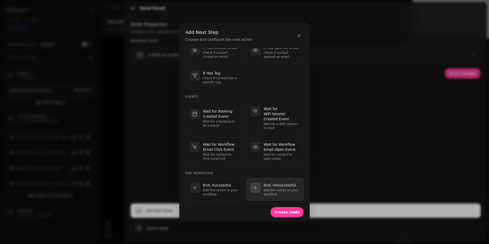
click at [264, 183] on div "End, Unsuccessful Add this action to your workflow" at bounding box center [282, 190] width 36 height 14
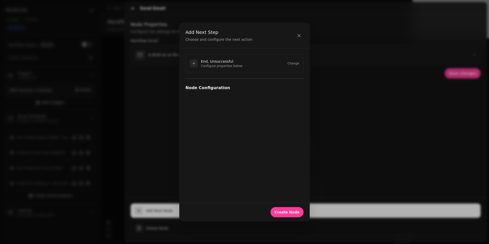
scroll to position [0, 0]
click at [288, 213] on span "Create Node" at bounding box center [287, 213] width 25 height 4
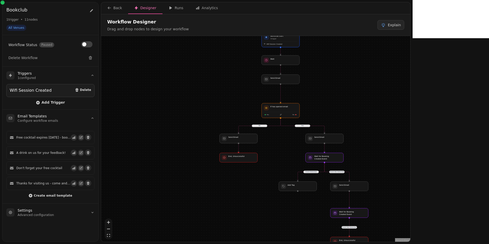
click at [240, 143] on div "Yes No Event Not Detected Event Detected Event Not Detected Workflow Start 1 tr…" at bounding box center [255, 139] width 309 height 207
click at [237, 162] on div at bounding box center [238, 158] width 39 height 10
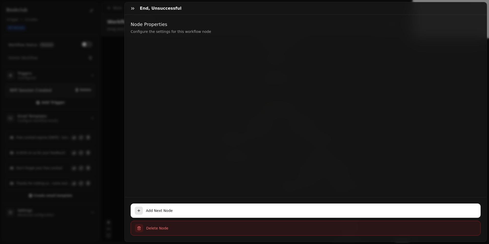
click at [148, 231] on span "Delete Node" at bounding box center [311, 228] width 330 height 5
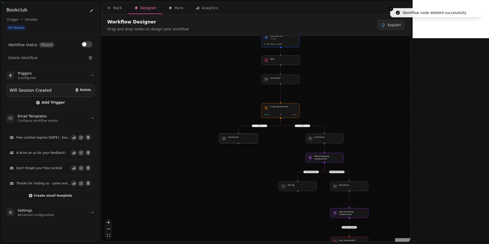
click at [239, 138] on div at bounding box center [238, 139] width 39 height 10
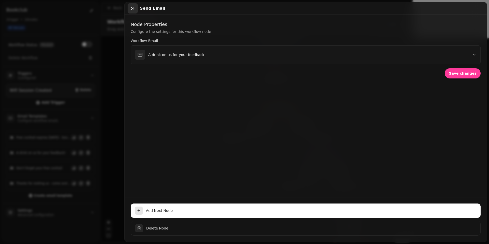
click at [133, 8] on icon "button" at bounding box center [132, 8] width 5 height 5
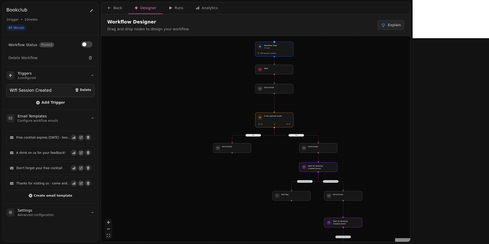
drag, startPoint x: 209, startPoint y: 102, endPoint x: 203, endPoint y: 112, distance: 11.4
click at [203, 112] on div "Yes No Event Not Detected Event Detected Event Not Detected Workflow Start 1 tr…" at bounding box center [255, 139] width 309 height 207
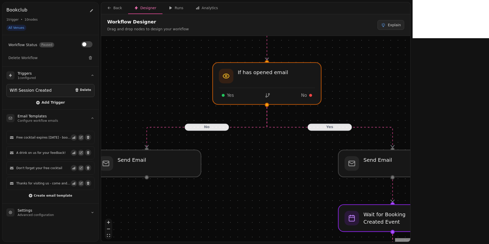
drag, startPoint x: 327, startPoint y: 123, endPoint x: 416, endPoint y: 93, distance: 94.3
click at [411, 93] on div "Yes No Event Not Detected Event Detected Event Not Detected Workflow Start 1 tr…" at bounding box center [255, 139] width 309 height 207
click at [269, 77] on div at bounding box center [267, 83] width 111 height 43
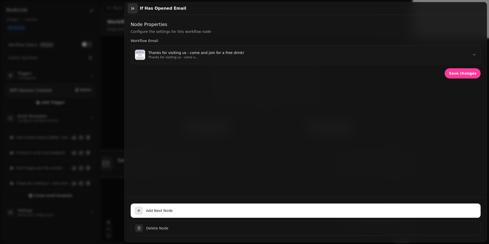
click at [134, 6] on icon "button" at bounding box center [132, 8] width 5 height 5
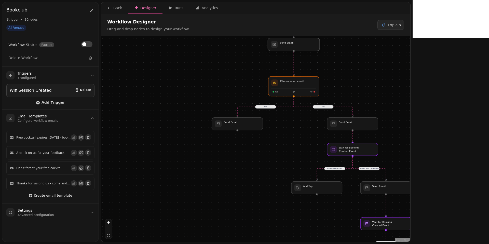
click at [286, 43] on div at bounding box center [294, 44] width 52 height 13
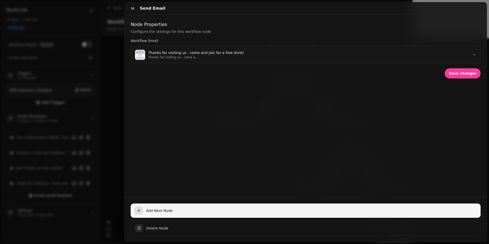
click at [155, 210] on span "Add Next Node" at bounding box center [311, 210] width 331 height 5
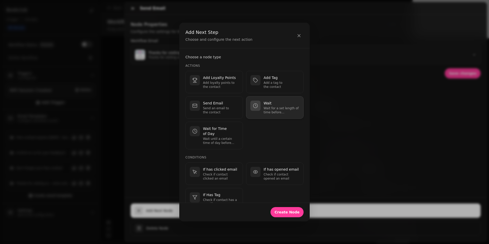
click at [262, 104] on div "Wait Wait for a set length of time before continuing." at bounding box center [275, 108] width 49 height 14
select select "**"
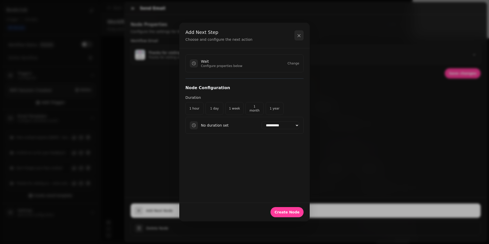
click at [300, 33] on icon "button" at bounding box center [299, 35] width 5 height 5
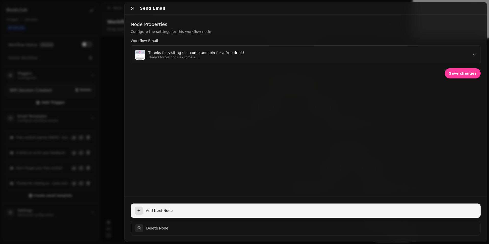
click at [153, 213] on span "Add Next Node" at bounding box center [311, 210] width 331 height 5
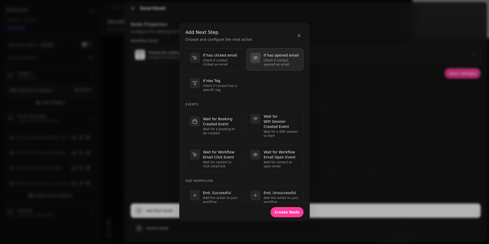
scroll to position [118, 0]
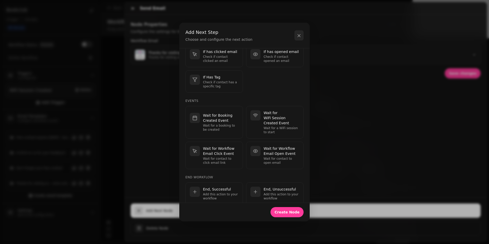
click at [300, 34] on icon "button" at bounding box center [299, 35] width 5 height 5
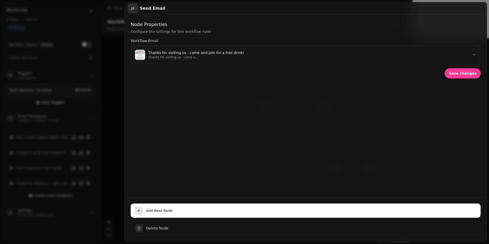
click at [131, 8] on icon "button" at bounding box center [132, 8] width 5 height 5
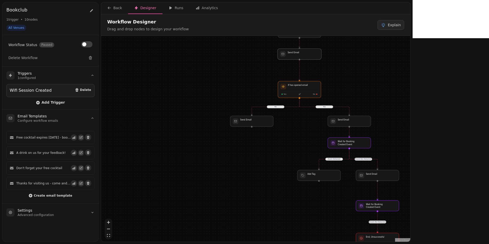
click at [298, 53] on div at bounding box center [300, 54] width 44 height 11
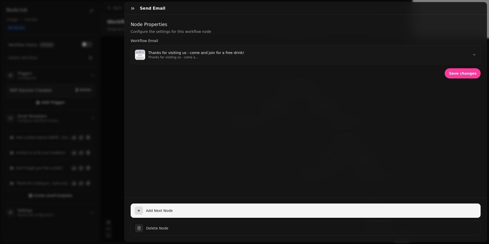
click at [176, 207] on button "Add Next Node" at bounding box center [306, 211] width 350 height 14
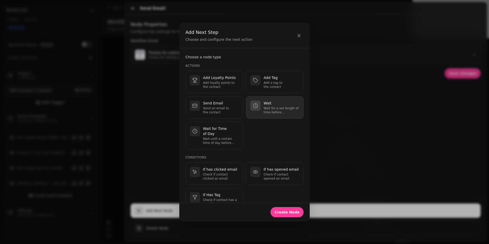
click at [278, 102] on p "Wait" at bounding box center [282, 103] width 36 height 5
select select "**"
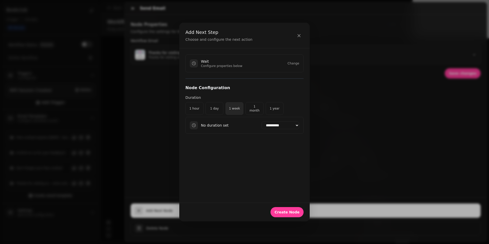
click at [238, 111] on button "1 week" at bounding box center [235, 108] width 18 height 13
click at [287, 214] on button "Create Node" at bounding box center [287, 212] width 33 height 10
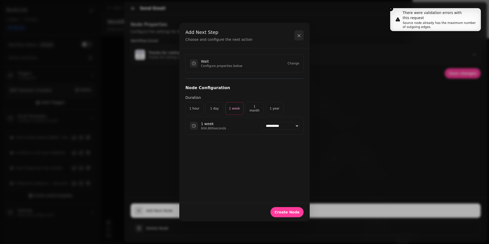
click at [297, 36] on icon "button" at bounding box center [299, 35] width 5 height 5
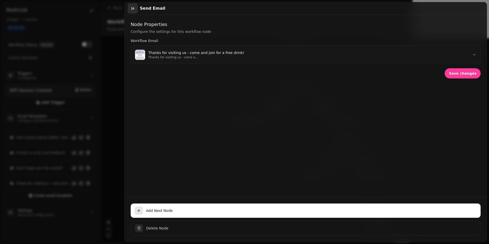
click at [131, 9] on icon "button" at bounding box center [132, 8] width 5 height 5
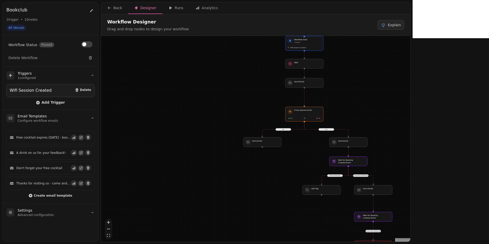
drag, startPoint x: 337, startPoint y: 91, endPoint x: 337, endPoint y: 113, distance: 21.9
click at [337, 113] on div "Yes No Event Not Detected Event Detected Event Not Detected Workflow Start 1 tr…" at bounding box center [255, 139] width 309 height 207
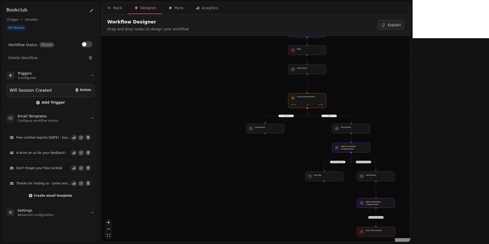
drag, startPoint x: 300, startPoint y: 195, endPoint x: 303, endPoint y: 182, distance: 13.8
click at [303, 182] on div "Yes No Event Not Detected Event Detected Event Not Detected Workflow Start 1 tr…" at bounding box center [255, 139] width 309 height 207
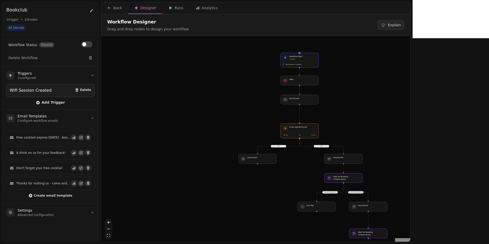
drag, startPoint x: 244, startPoint y: 74, endPoint x: 236, endPoint y: 104, distance: 31.6
click at [236, 104] on div "Yes No Event Not Detected Event Detected Event Not Detected Workflow Start 1 tr…" at bounding box center [255, 139] width 309 height 207
click at [123, 8] on button "Back" at bounding box center [114, 8] width 27 height 12
